Goal: Information Seeking & Learning: Learn about a topic

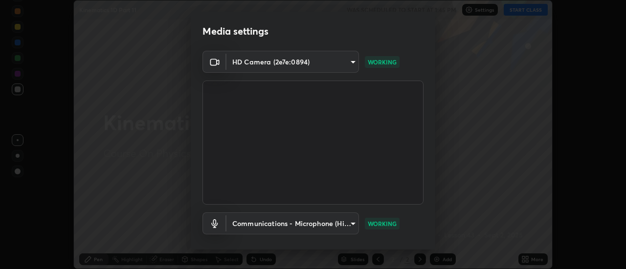
scroll to position [51, 0]
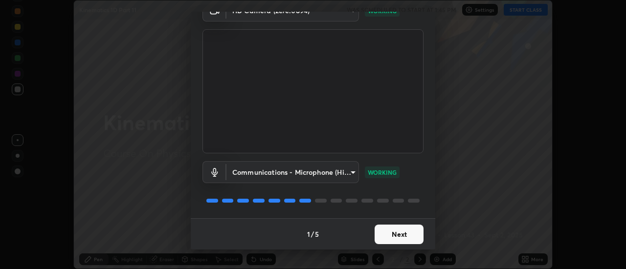
click at [399, 230] on button "Next" at bounding box center [399, 235] width 49 height 20
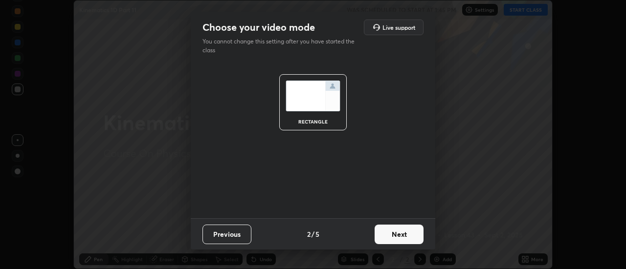
scroll to position [0, 0]
click at [400, 236] on button "Next" at bounding box center [399, 235] width 49 height 20
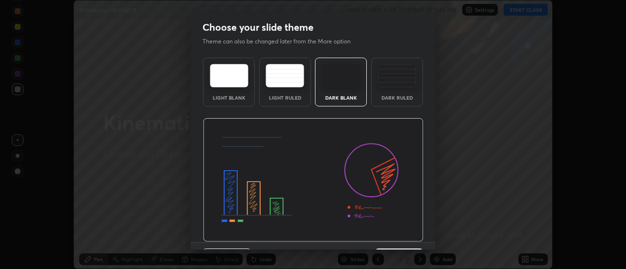
scroll to position [24, 0]
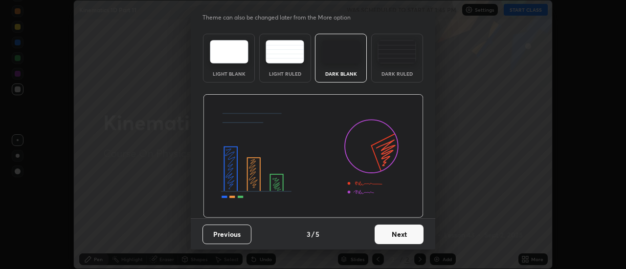
click at [398, 238] on button "Next" at bounding box center [399, 235] width 49 height 20
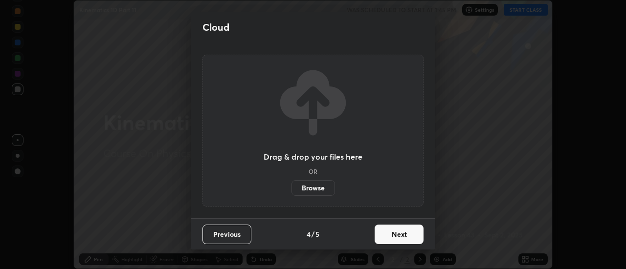
click at [399, 234] on button "Next" at bounding box center [399, 235] width 49 height 20
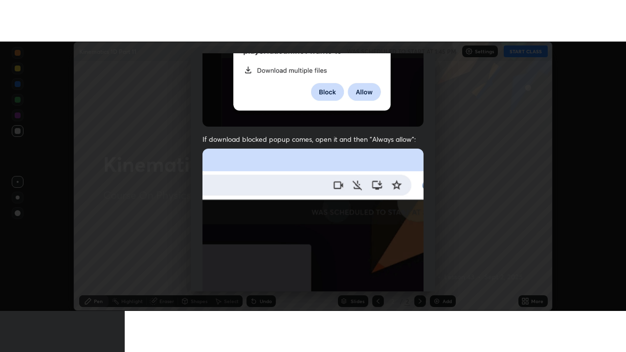
scroll to position [251, 0]
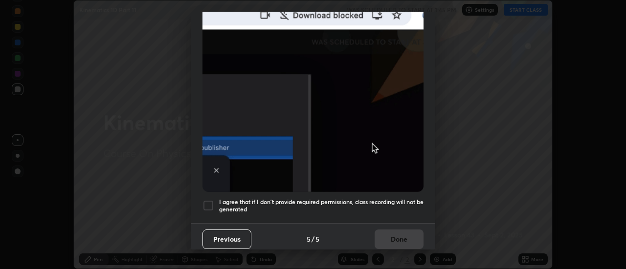
click at [380, 202] on h5 "I agree that if I don't provide required permissions, class recording will not …" at bounding box center [321, 206] width 204 height 15
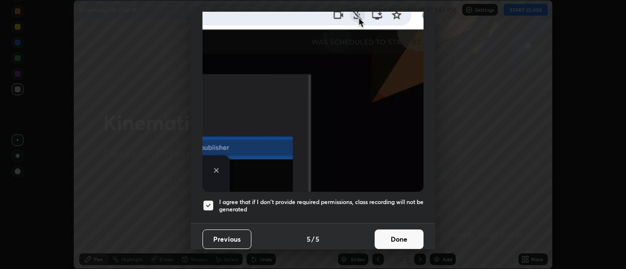
click at [392, 233] on button "Done" at bounding box center [399, 240] width 49 height 20
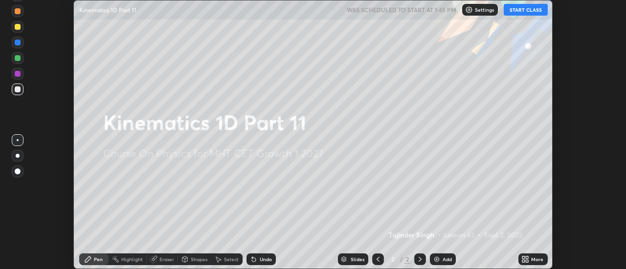
click at [527, 12] on button "START CLASS" at bounding box center [526, 10] width 44 height 12
click at [524, 262] on icon at bounding box center [523, 261] width 2 height 2
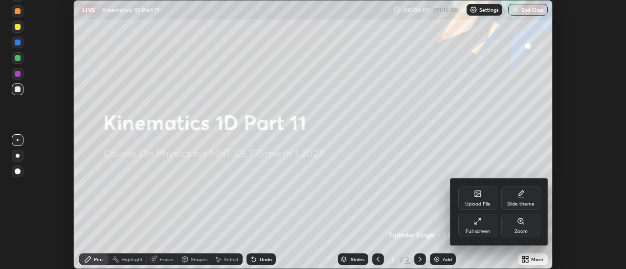
click at [489, 232] on div "Full screen" at bounding box center [478, 231] width 24 height 5
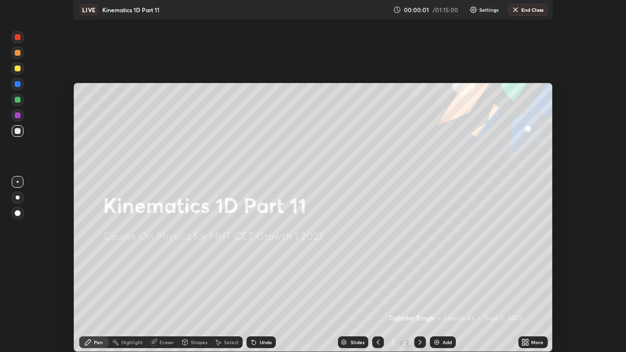
scroll to position [352, 626]
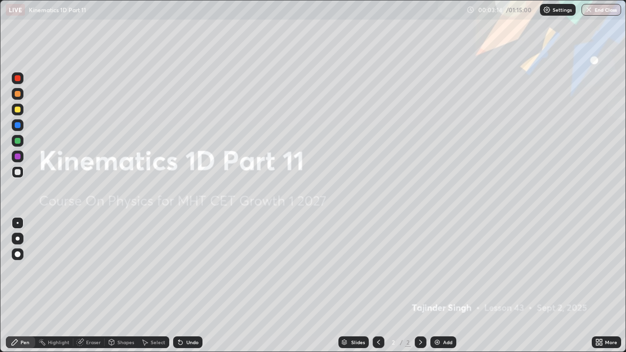
click at [440, 269] on img at bounding box center [437, 342] width 8 height 8
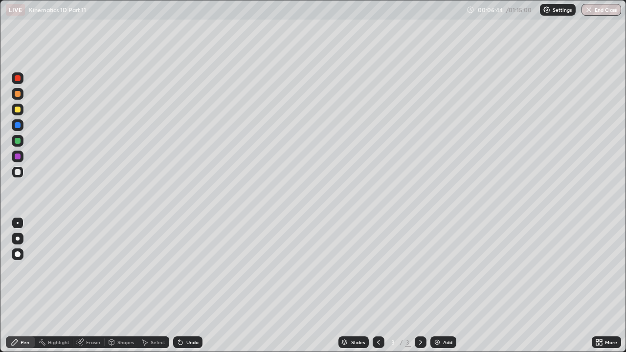
click at [15, 108] on div at bounding box center [18, 110] width 6 height 6
click at [186, 269] on div "Undo" at bounding box center [192, 342] width 12 height 5
click at [183, 269] on div "Undo" at bounding box center [187, 342] width 29 height 12
click at [13, 168] on div at bounding box center [18, 172] width 12 height 12
click at [19, 109] on div at bounding box center [18, 110] width 6 height 6
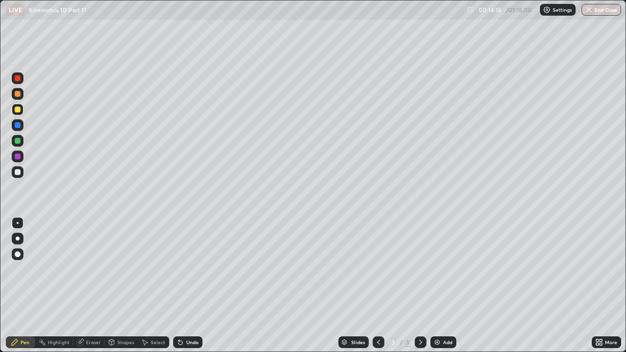
click at [20, 174] on div at bounding box center [18, 172] width 12 height 12
click at [186, 269] on div "Undo" at bounding box center [187, 342] width 29 height 12
click at [451, 269] on div "Add" at bounding box center [443, 342] width 26 height 12
click at [378, 269] on icon at bounding box center [379, 342] width 8 height 8
click at [415, 269] on div at bounding box center [421, 342] width 12 height 12
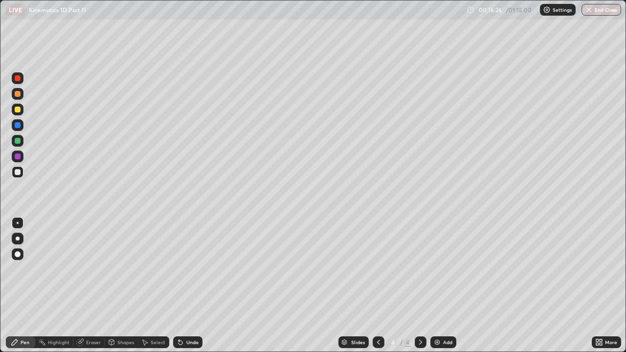
click at [183, 269] on div "Undo" at bounding box center [187, 342] width 29 height 12
click at [182, 269] on icon at bounding box center [181, 342] width 8 height 8
click at [91, 269] on div "Eraser" at bounding box center [93, 342] width 15 height 5
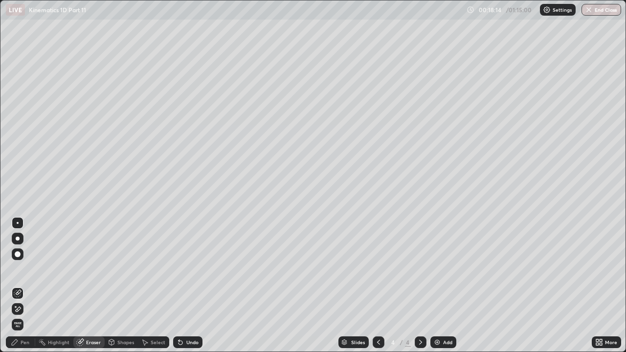
click at [27, 269] on div "Pen" at bounding box center [25, 342] width 9 height 5
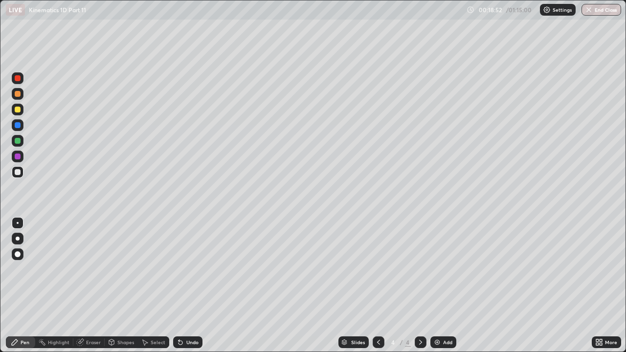
click at [92, 269] on div "Eraser" at bounding box center [93, 342] width 15 height 5
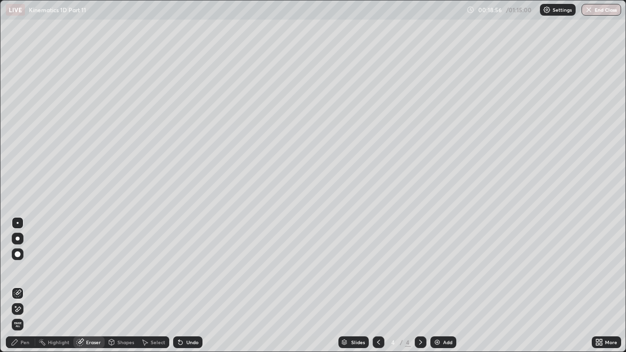
click at [28, 269] on div "Pen" at bounding box center [25, 342] width 9 height 5
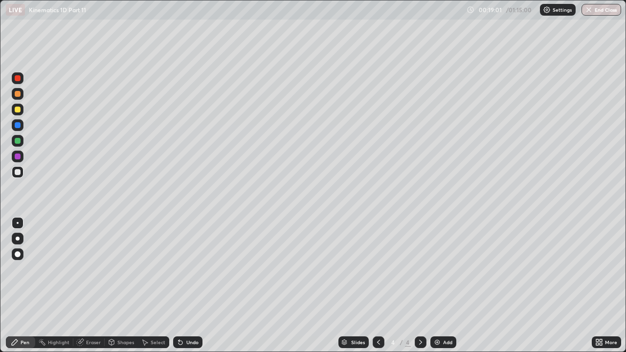
click at [186, 269] on div "Undo" at bounding box center [192, 342] width 12 height 5
click at [16, 110] on div at bounding box center [18, 110] width 6 height 6
click at [186, 269] on div "Undo" at bounding box center [192, 342] width 12 height 5
click at [183, 269] on div "Undo" at bounding box center [187, 342] width 29 height 12
click at [184, 269] on div "Undo" at bounding box center [187, 342] width 29 height 12
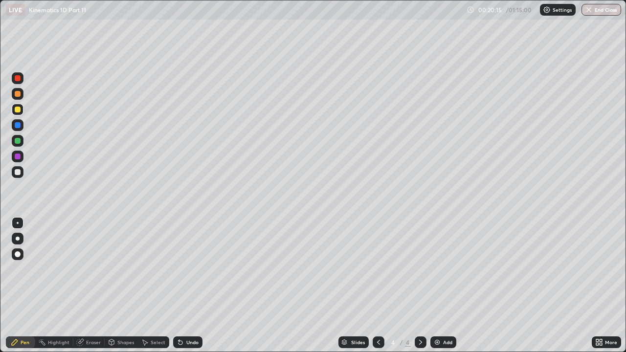
click at [183, 269] on div "Undo" at bounding box center [187, 342] width 29 height 12
click at [184, 269] on div "Undo" at bounding box center [187, 342] width 29 height 12
click at [185, 269] on div "Undo" at bounding box center [187, 342] width 29 height 12
click at [186, 269] on div "Undo" at bounding box center [187, 342] width 29 height 12
click at [187, 269] on div "Undo" at bounding box center [187, 342] width 29 height 12
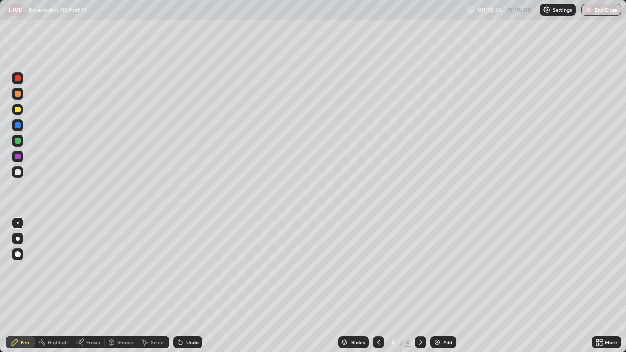
click at [17, 173] on div at bounding box center [18, 172] width 6 height 6
click at [438, 269] on img at bounding box center [437, 342] width 8 height 8
click at [189, 269] on div "Undo" at bounding box center [192, 342] width 12 height 5
click at [185, 269] on div "Undo" at bounding box center [187, 342] width 29 height 12
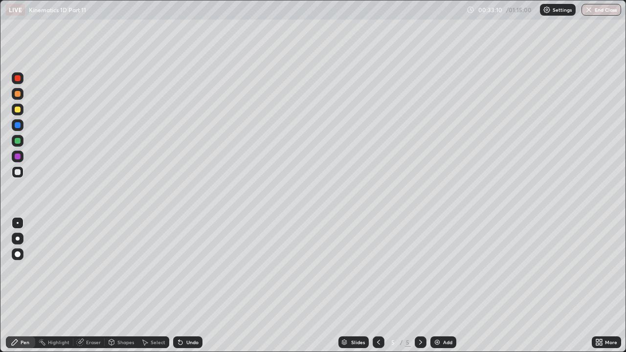
click at [17, 109] on div at bounding box center [18, 110] width 6 height 6
click at [19, 174] on div at bounding box center [18, 172] width 6 height 6
click at [556, 269] on div "Slides 5 / 5 Add" at bounding box center [396, 343] width 389 height 20
click at [439, 269] on img at bounding box center [437, 342] width 8 height 8
click at [193, 269] on div "Undo" at bounding box center [192, 342] width 12 height 5
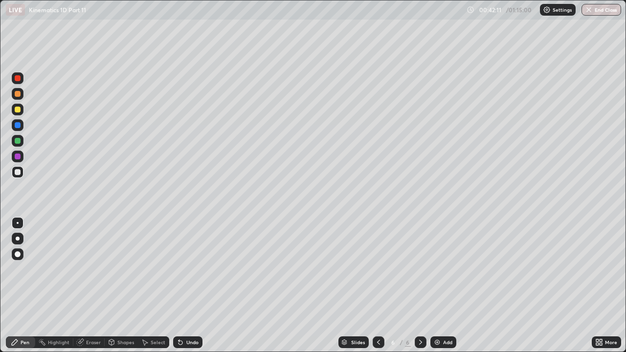
click at [190, 269] on div "Undo" at bounding box center [192, 342] width 12 height 5
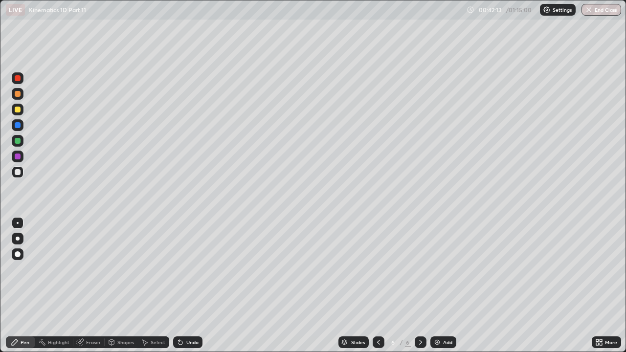
click at [191, 269] on div "Undo" at bounding box center [192, 342] width 12 height 5
click at [17, 111] on div at bounding box center [18, 110] width 6 height 6
click at [17, 172] on div at bounding box center [18, 172] width 6 height 6
click at [20, 110] on div at bounding box center [18, 110] width 6 height 6
click at [17, 141] on div at bounding box center [18, 141] width 6 height 6
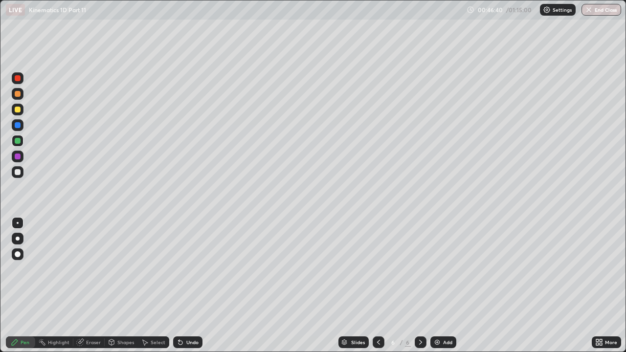
click at [184, 269] on div "Undo" at bounding box center [187, 342] width 29 height 12
click at [183, 269] on div "Undo" at bounding box center [187, 342] width 29 height 12
click at [191, 269] on div "Undo" at bounding box center [187, 342] width 29 height 12
click at [191, 269] on div "Undo" at bounding box center [192, 342] width 12 height 5
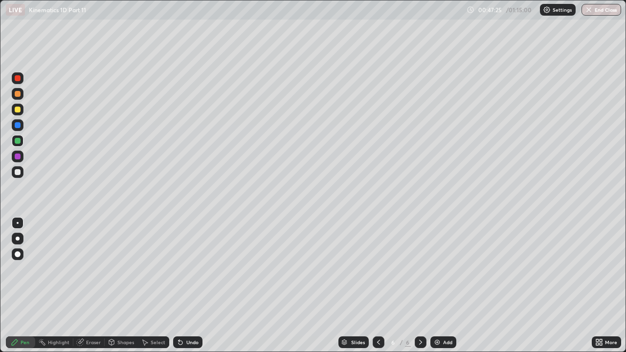
click at [189, 269] on div "Undo" at bounding box center [192, 342] width 12 height 5
click at [191, 269] on div "Undo" at bounding box center [192, 342] width 12 height 5
click at [192, 269] on div "Undo" at bounding box center [192, 342] width 12 height 5
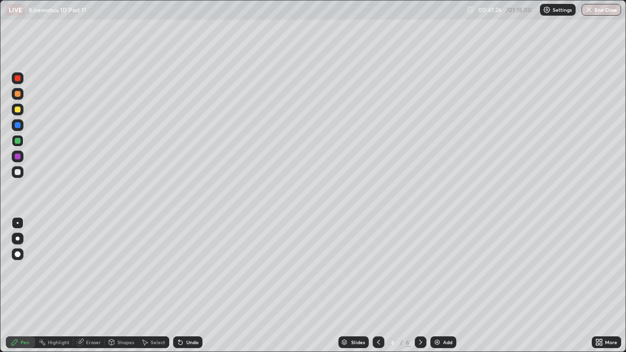
click at [190, 269] on div "Undo" at bounding box center [192, 342] width 12 height 5
click at [191, 269] on div "Undo" at bounding box center [192, 342] width 12 height 5
click at [192, 269] on div "Undo" at bounding box center [192, 342] width 12 height 5
click at [191, 269] on div "Undo" at bounding box center [192, 342] width 12 height 5
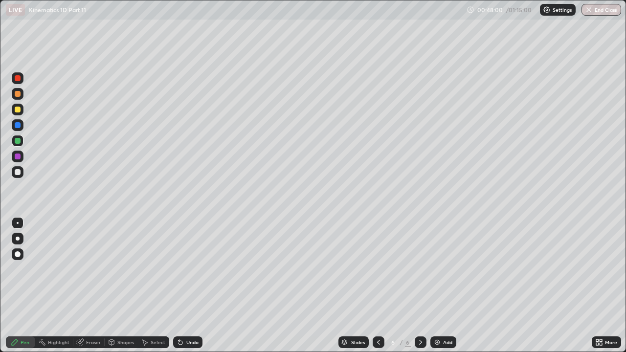
click at [16, 171] on div at bounding box center [18, 172] width 6 height 6
click at [447, 269] on div "Add" at bounding box center [447, 342] width 9 height 5
click at [186, 269] on div "Undo" at bounding box center [192, 342] width 12 height 5
click at [184, 269] on div "Undo" at bounding box center [187, 342] width 29 height 12
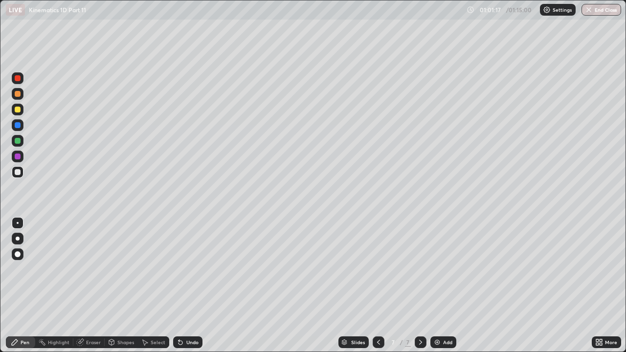
click at [188, 269] on div "Undo" at bounding box center [187, 342] width 29 height 12
click at [187, 269] on div "Undo" at bounding box center [187, 342] width 29 height 12
click at [19, 108] on div at bounding box center [18, 110] width 6 height 6
click at [186, 269] on div "Undo" at bounding box center [192, 342] width 12 height 5
click at [184, 269] on div "Undo" at bounding box center [187, 342] width 29 height 12
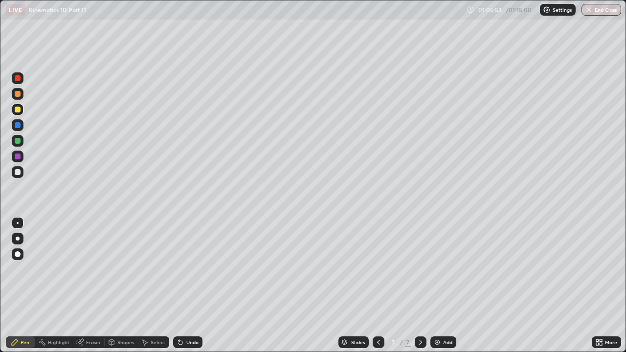
click at [18, 171] on div at bounding box center [18, 172] width 6 height 6
click at [187, 269] on div "Undo" at bounding box center [187, 342] width 29 height 12
click at [187, 269] on div "Undo" at bounding box center [192, 342] width 12 height 5
click at [17, 112] on div at bounding box center [18, 110] width 6 height 6
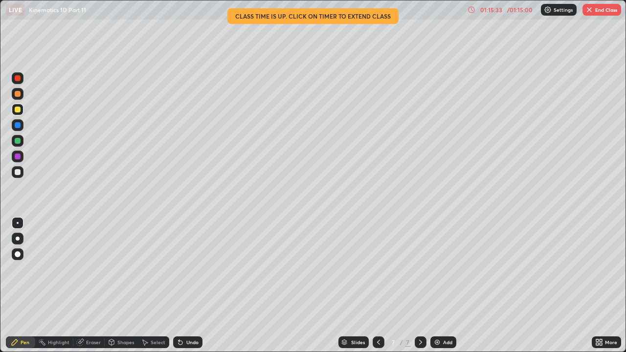
click at [595, 9] on button "End Class" at bounding box center [601, 10] width 39 height 12
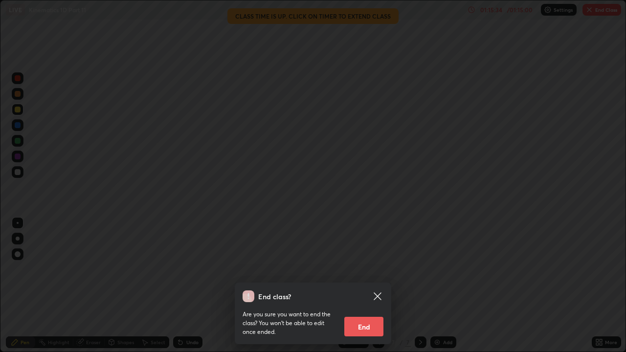
click at [366, 269] on button "End" at bounding box center [363, 327] width 39 height 20
